Goal: Task Accomplishment & Management: Use online tool/utility

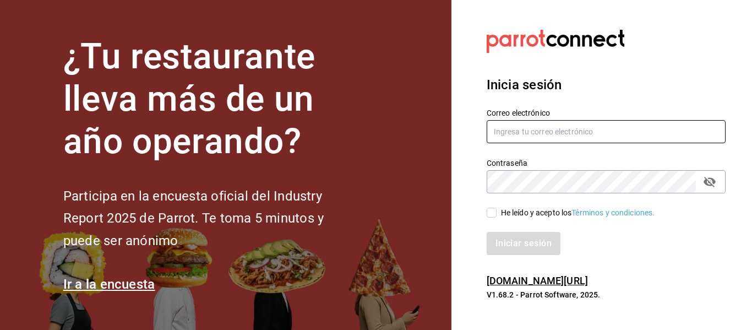
type input "[PERSON_NAME][EMAIL_ADDRESS][PERSON_NAME][DOMAIN_NAME]"
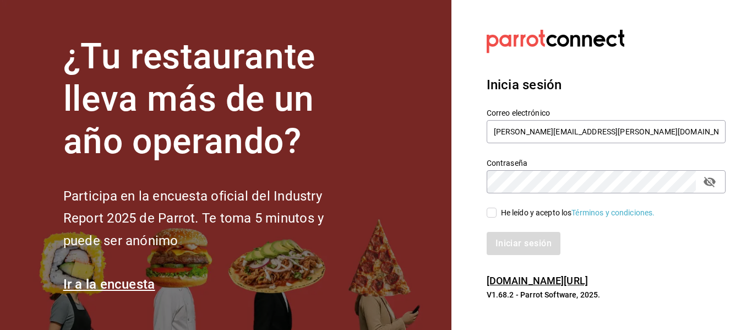
click at [490, 211] on input "He leído y acepto los Términos y condiciones." at bounding box center [491, 212] width 10 height 10
checkbox input "true"
click at [522, 254] on button "Iniciar sesión" at bounding box center [523, 243] width 75 height 23
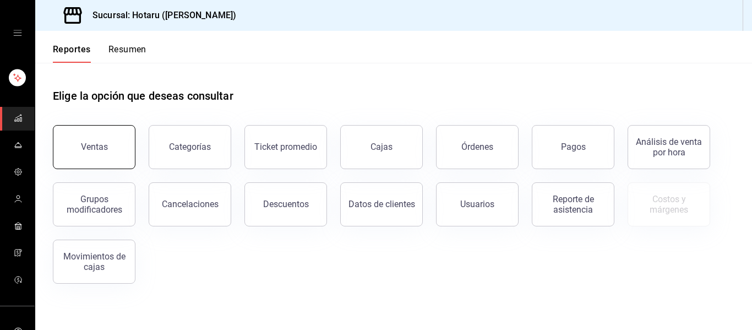
click at [120, 147] on button "Ventas" at bounding box center [94, 147] width 83 height 44
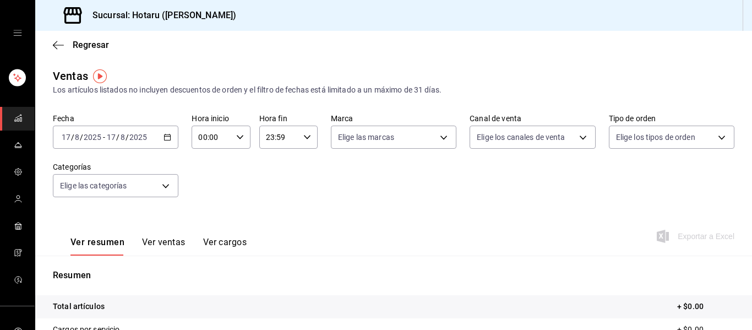
click at [170, 142] on div "[DATE] [DATE] - [DATE] [DATE]" at bounding box center [115, 136] width 125 height 23
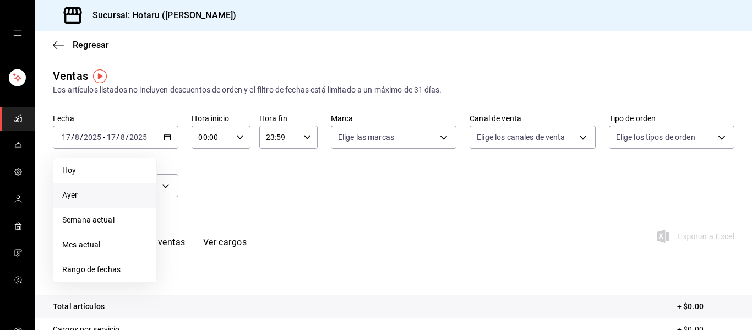
click at [78, 193] on span "Ayer" at bounding box center [104, 195] width 85 height 12
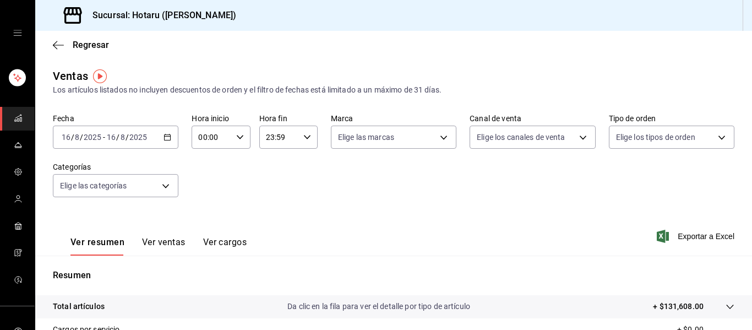
click at [237, 141] on div "00:00 Hora inicio" at bounding box center [221, 136] width 58 height 23
click at [205, 216] on span "02" at bounding box center [205, 218] width 12 height 9
type input "02:00"
click at [207, 196] on span "03" at bounding box center [205, 200] width 12 height 9
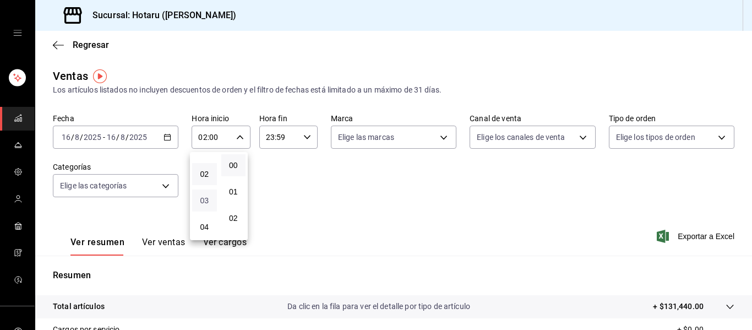
type input "03:00"
click at [379, 196] on div at bounding box center [376, 165] width 752 height 330
click at [164, 137] on icon "button" at bounding box center [167, 137] width 8 height 8
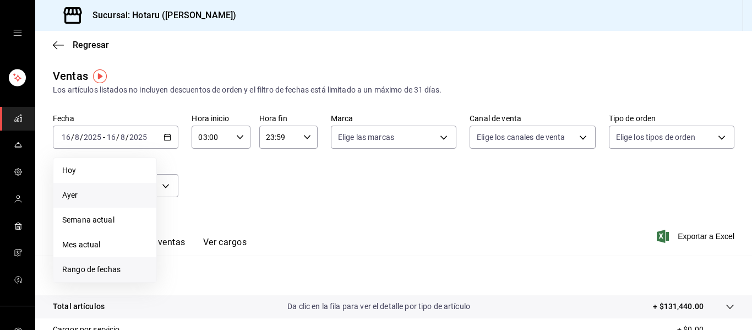
click at [123, 265] on span "Rango de fechas" at bounding box center [104, 270] width 85 height 12
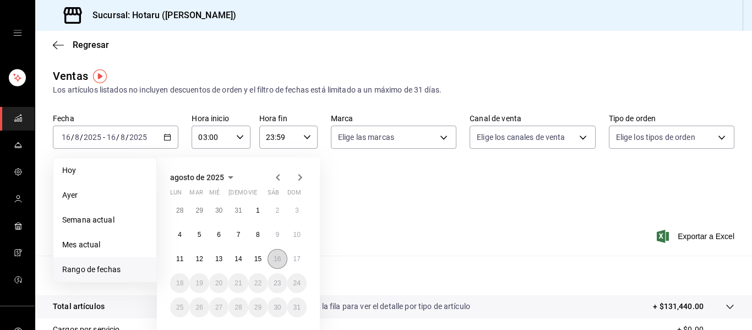
click at [278, 253] on button "16" at bounding box center [276, 259] width 19 height 20
click at [296, 255] on abbr "17" at bounding box center [296, 259] width 7 height 8
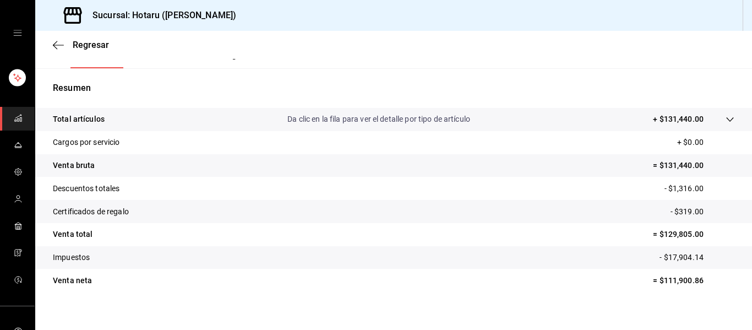
scroll to position [198, 0]
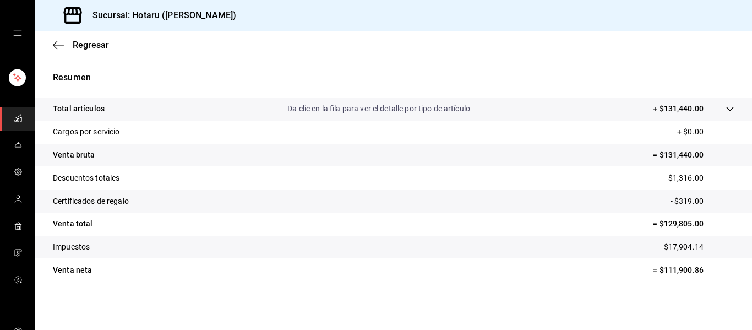
click at [725, 110] on icon at bounding box center [729, 109] width 9 height 9
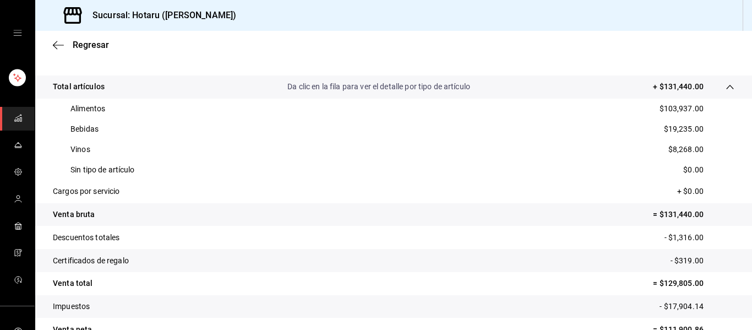
scroll to position [242, 0]
